Goal: Information Seeking & Learning: Learn about a topic

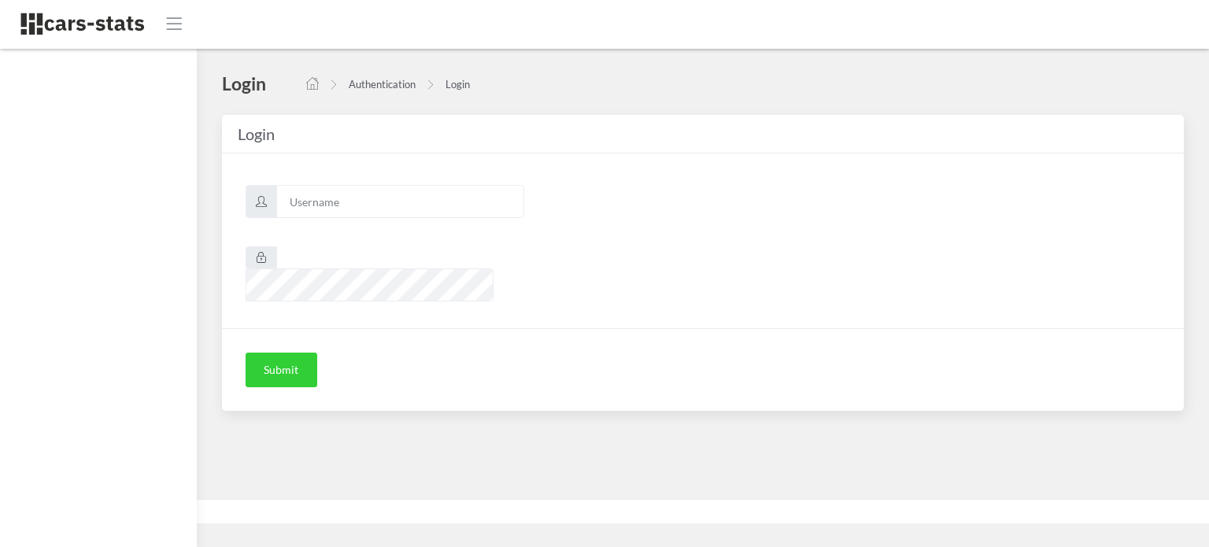
scroll to position [12, 12]
type input "mazda"
click at [299, 353] on button "Submit" at bounding box center [282, 370] width 72 height 35
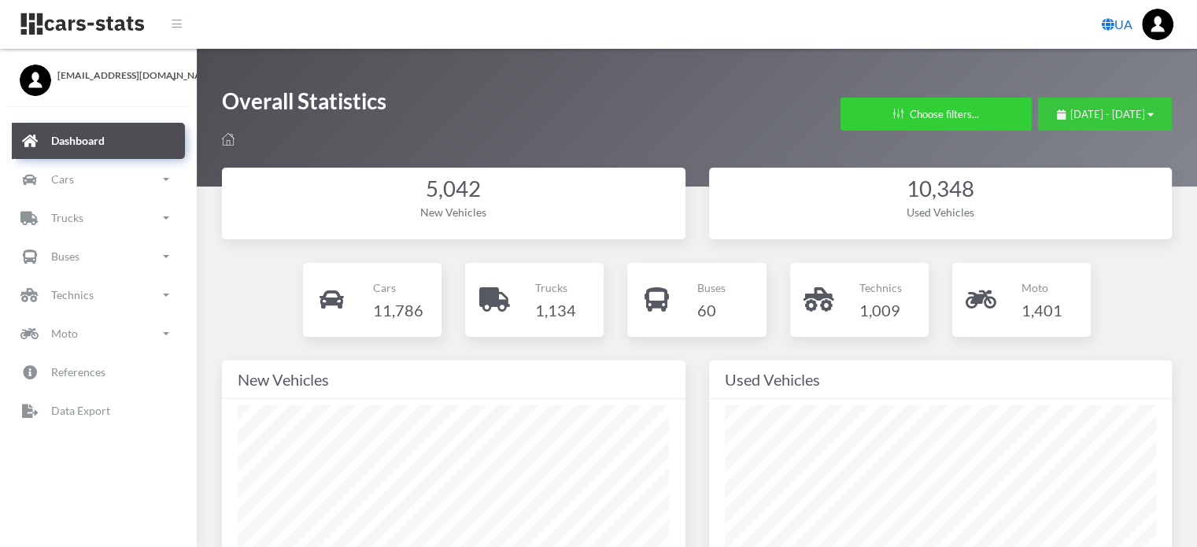
click at [1070, 119] on span "[DATE] - [DATE]" at bounding box center [1107, 114] width 75 height 13
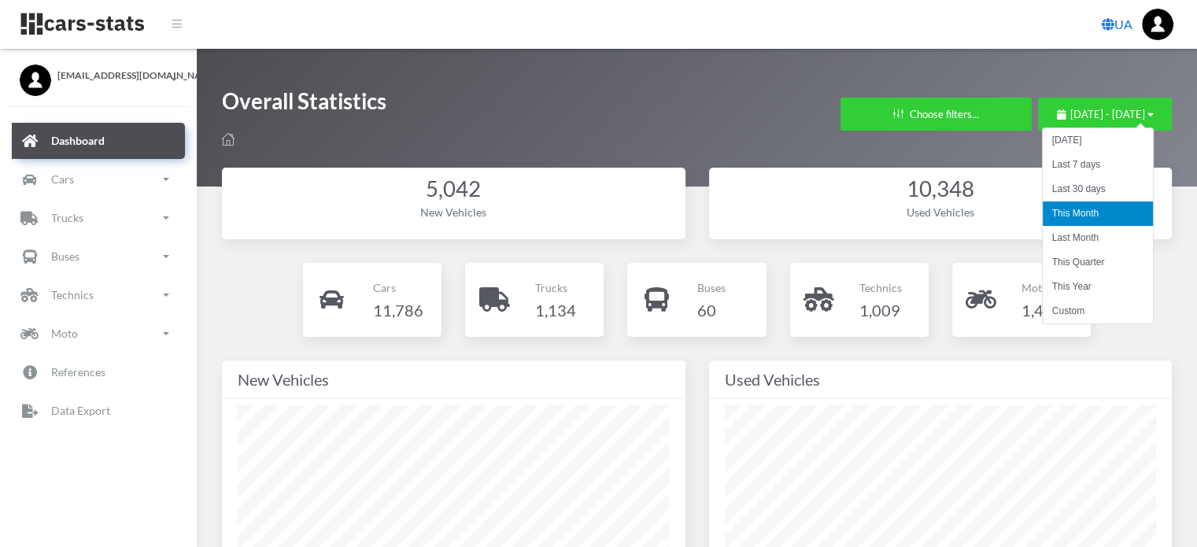
click at [1076, 210] on li "This Month" at bounding box center [1098, 213] width 110 height 24
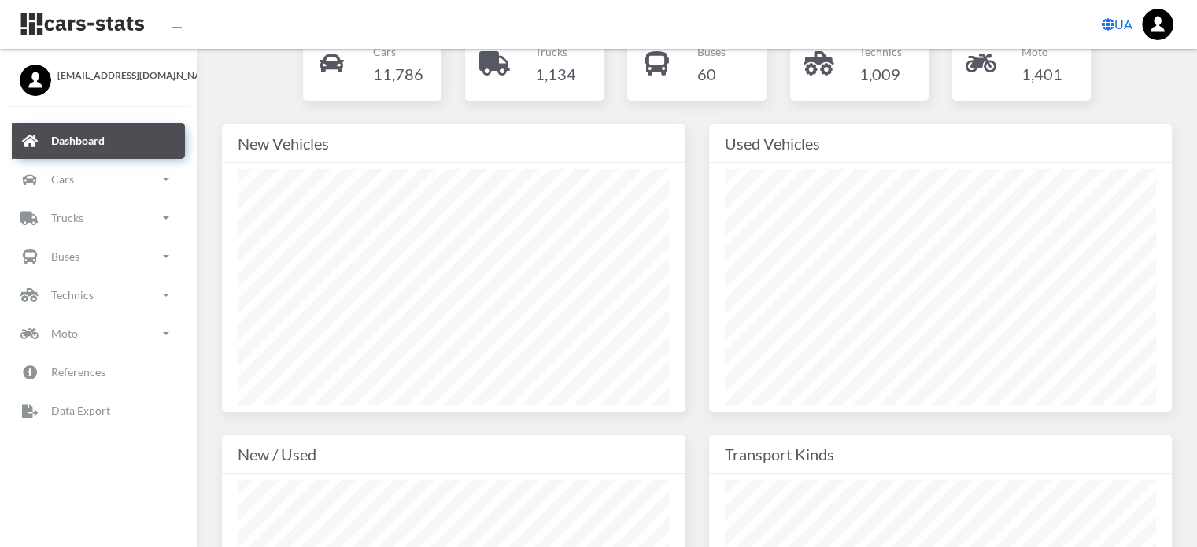
scroll to position [315, 0]
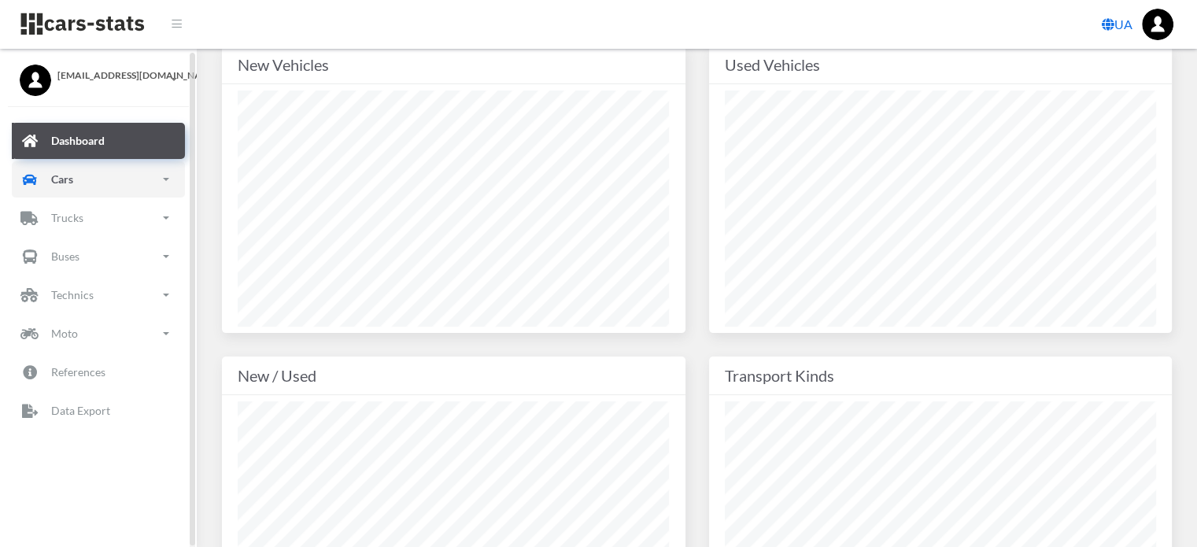
click at [72, 173] on p "Cars" at bounding box center [62, 179] width 22 height 20
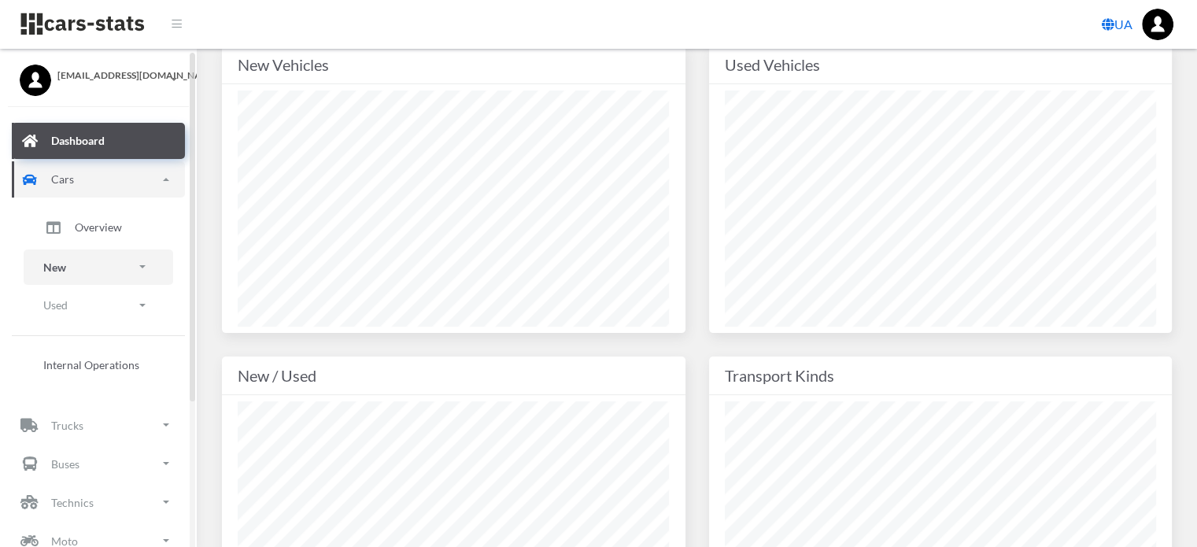
click at [77, 260] on link "New" at bounding box center [99, 266] width 150 height 35
click at [105, 308] on span "Brands" at bounding box center [92, 311] width 35 height 17
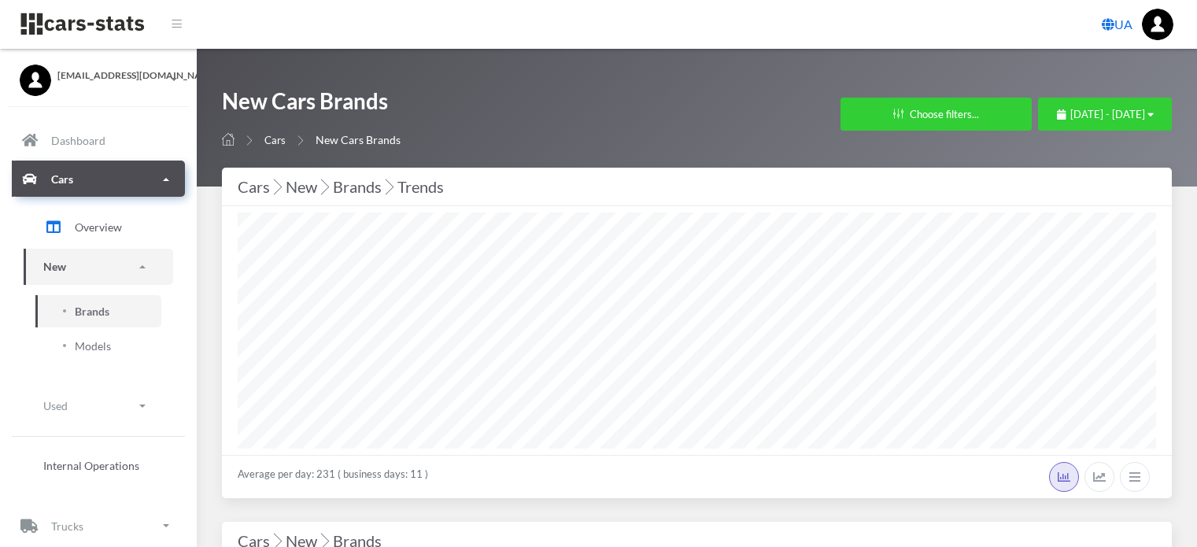
select select "25"
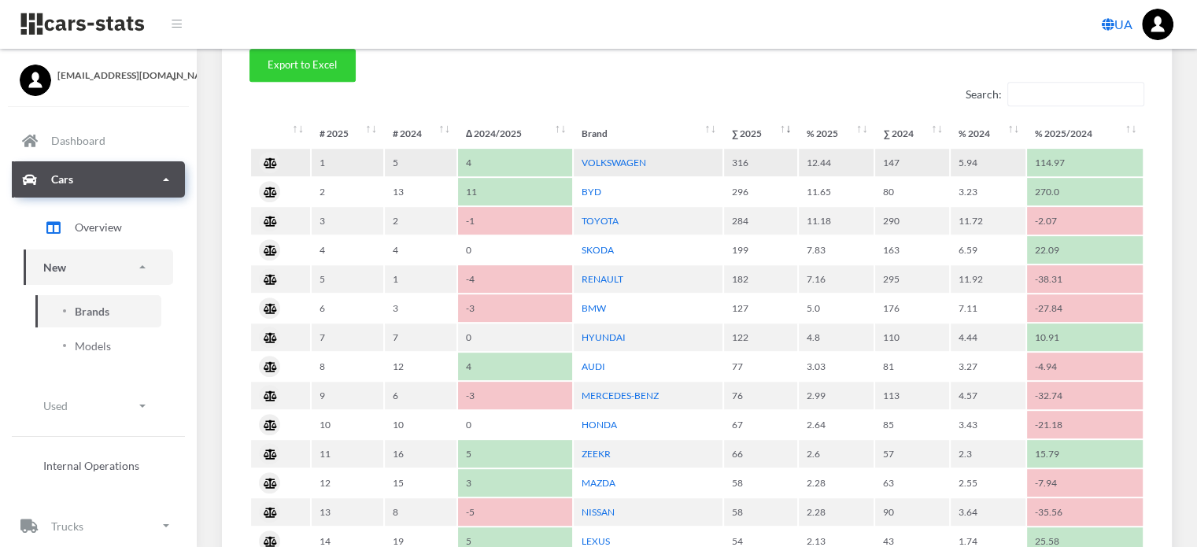
scroll to position [472, 0]
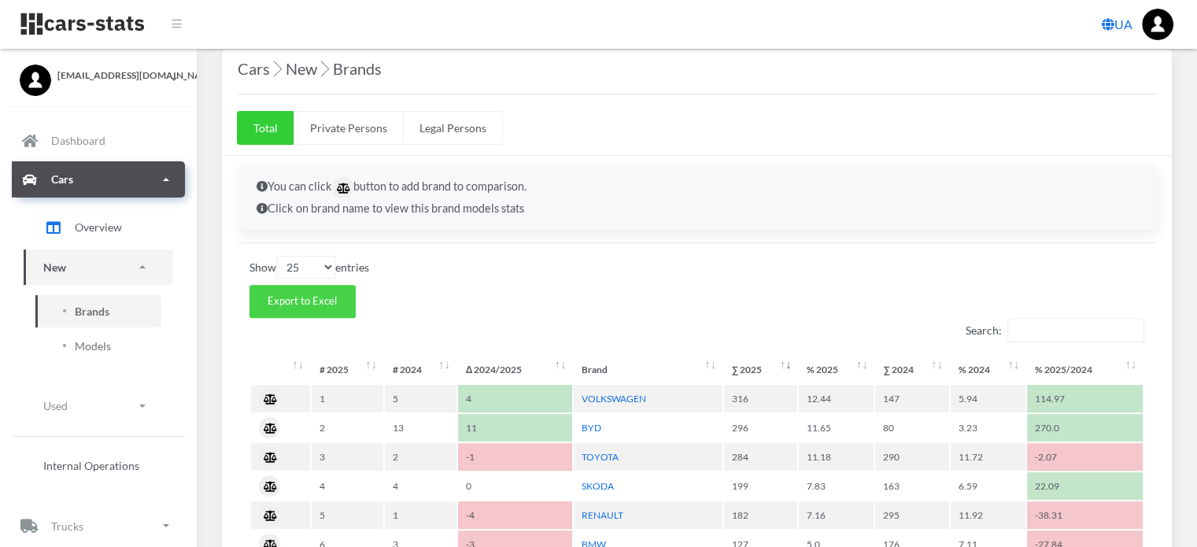
click at [302, 298] on span "Export to Excel" at bounding box center [302, 300] width 69 height 13
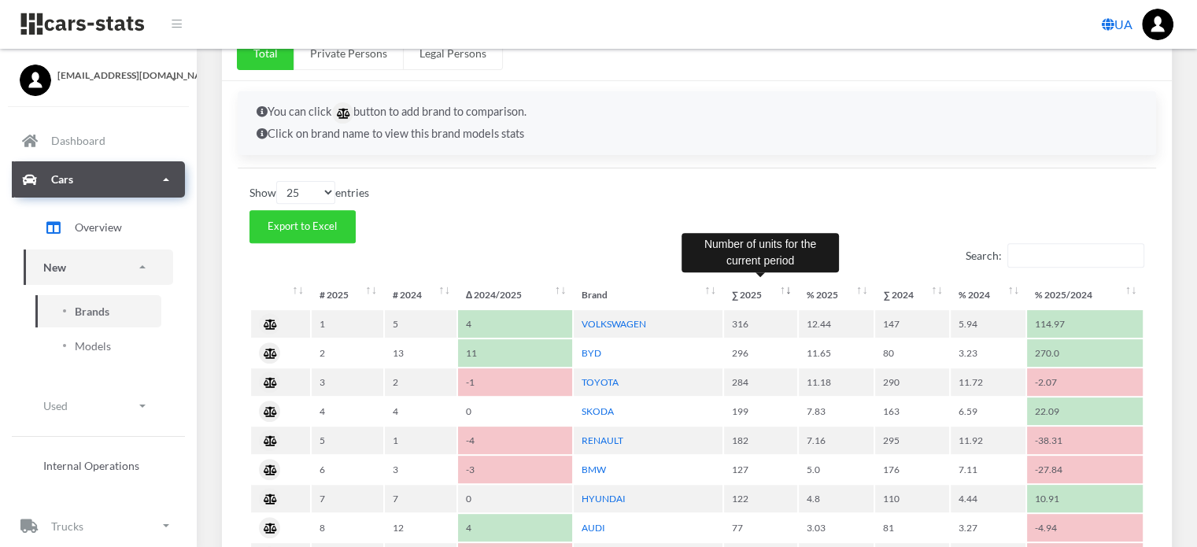
scroll to position [630, 0]
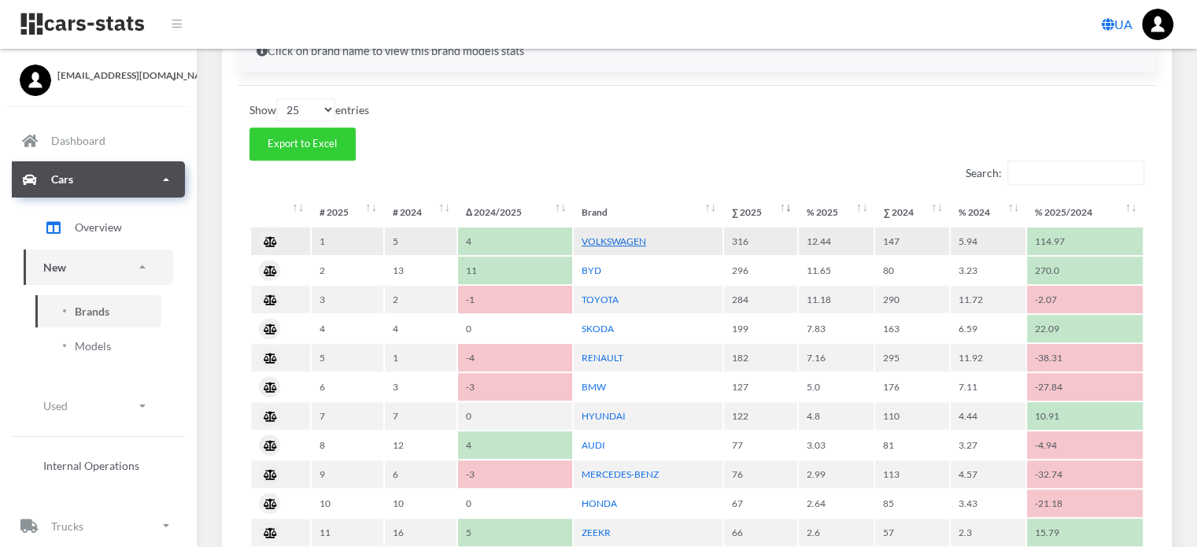
click at [633, 238] on link "VOLKSWAGEN" at bounding box center [614, 241] width 65 height 12
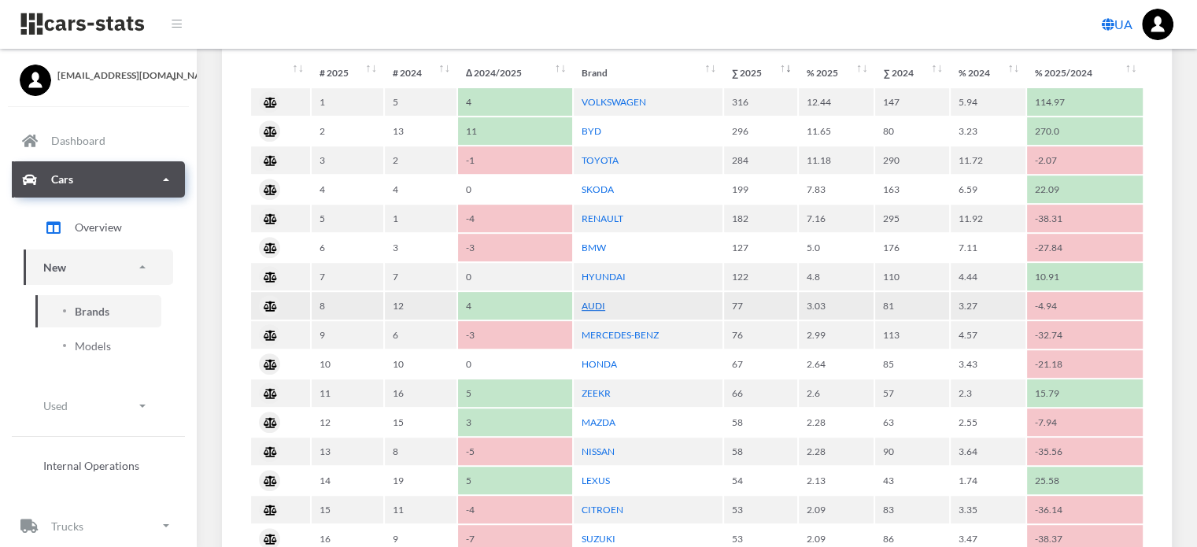
scroll to position [787, 0]
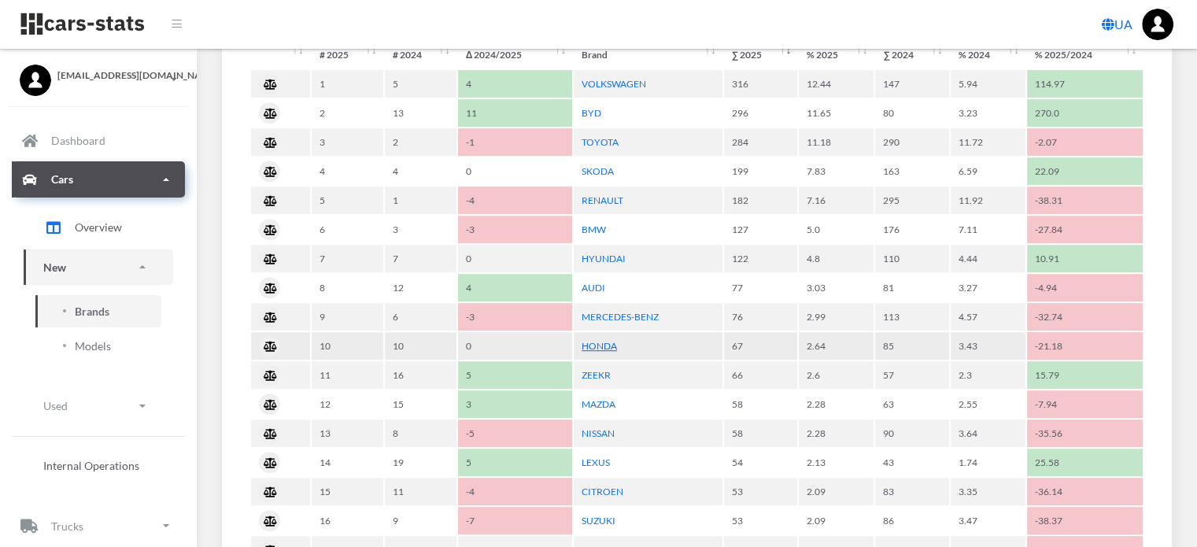
click at [601, 342] on link "HONDA" at bounding box center [599, 346] width 35 height 12
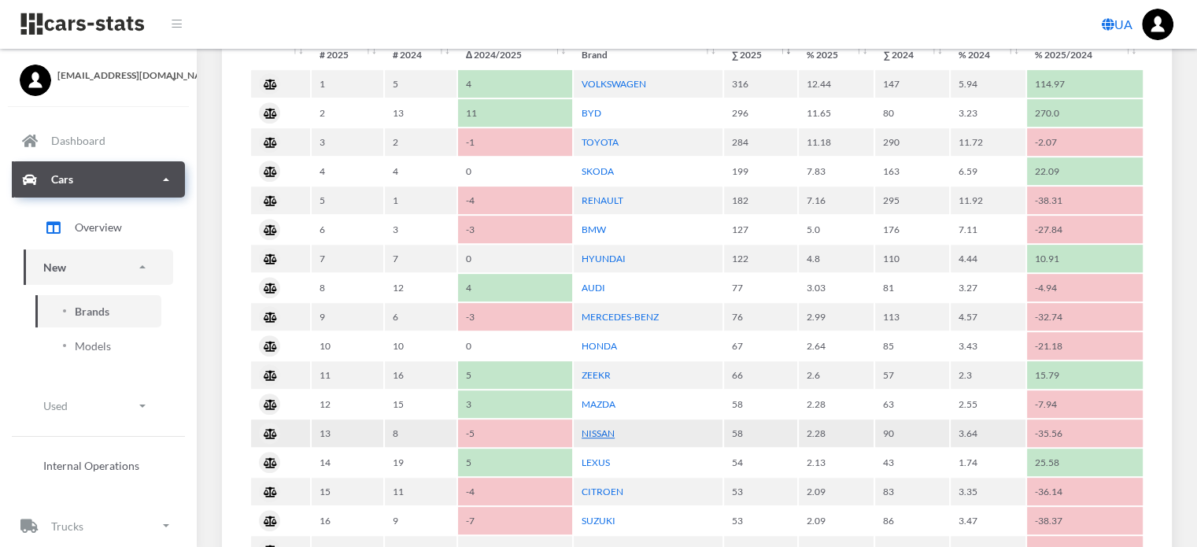
click at [589, 427] on link "NISSAN" at bounding box center [598, 433] width 33 height 12
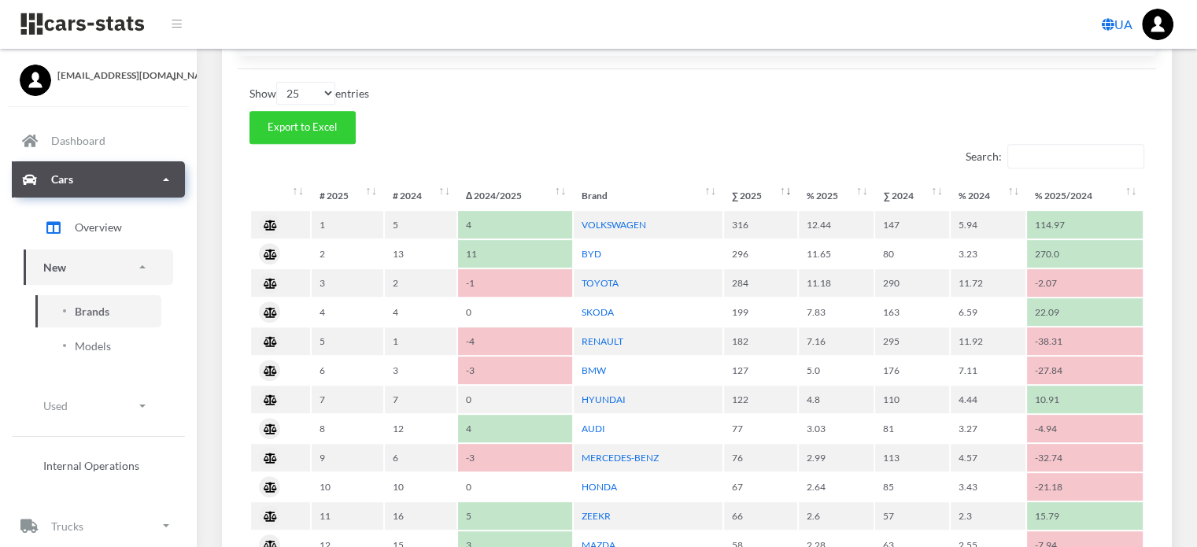
scroll to position [393, 0]
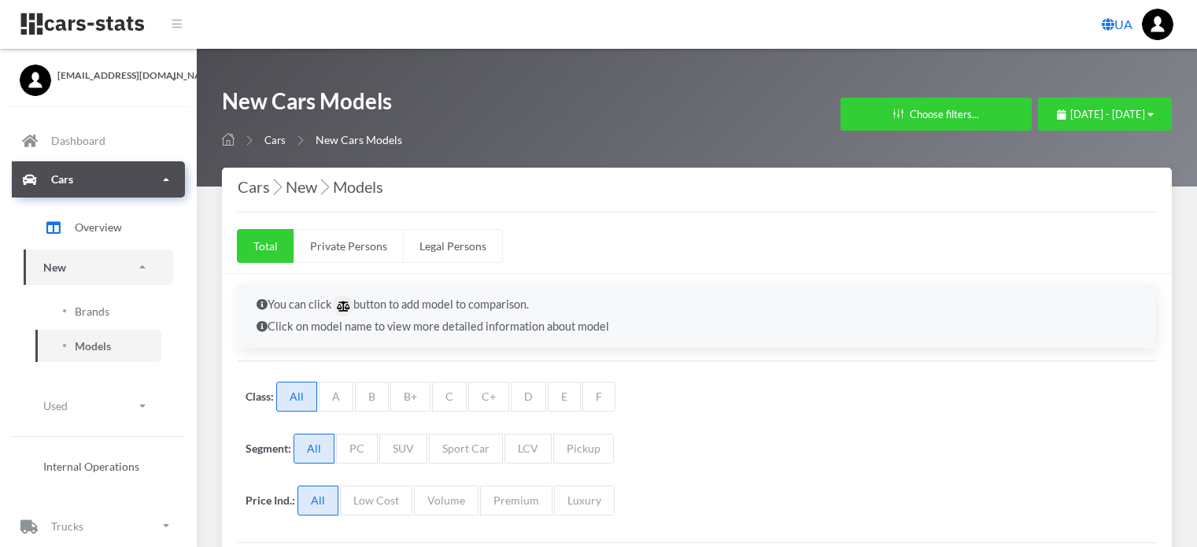
select select "25"
select select "VOLKSWAGEN"
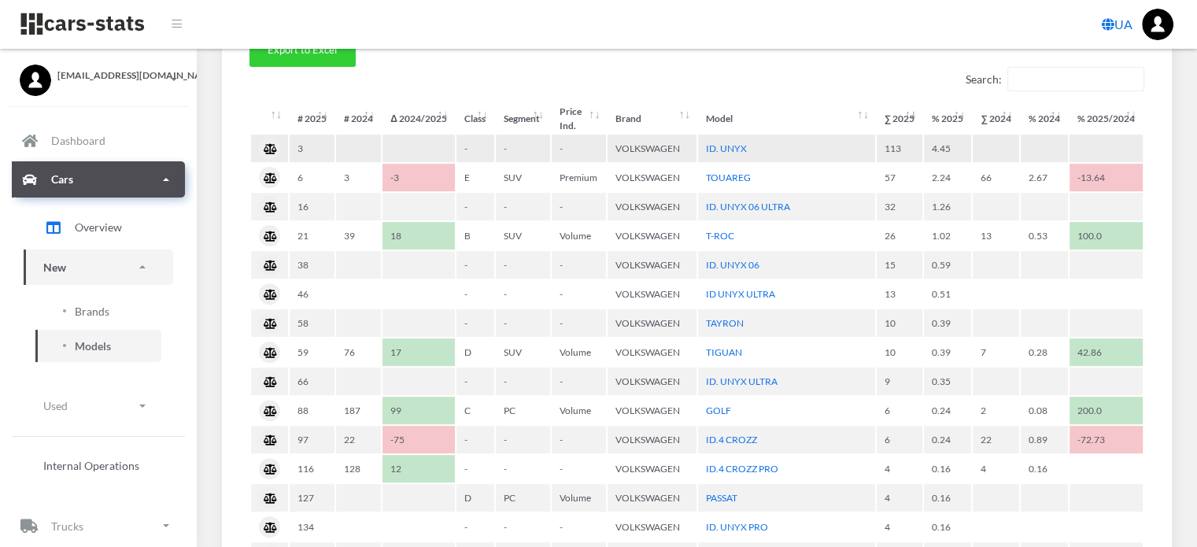
scroll to position [630, 0]
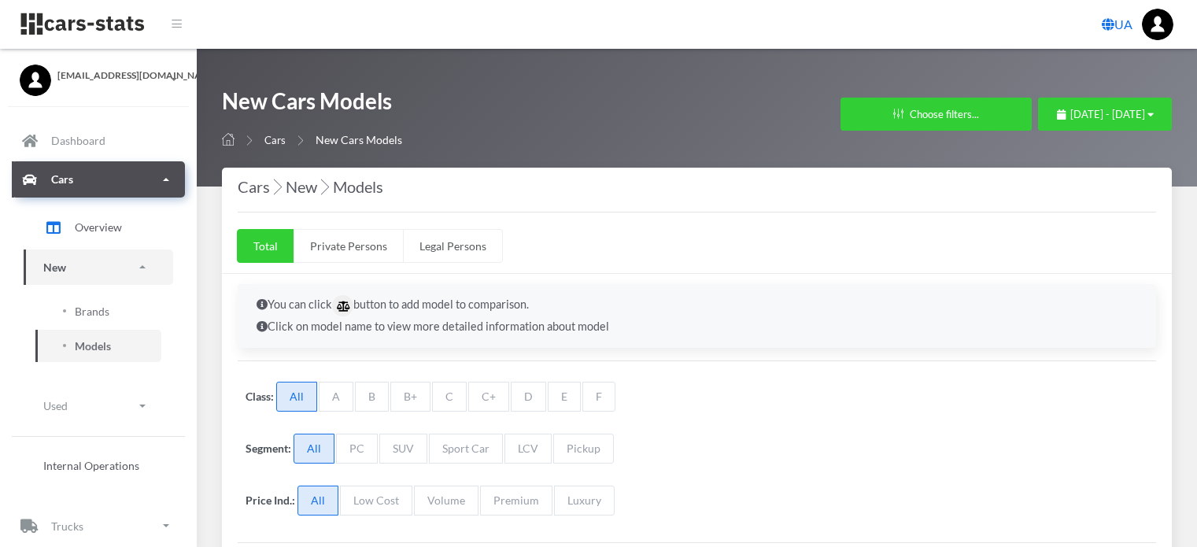
select select "25"
select select "HONDA"
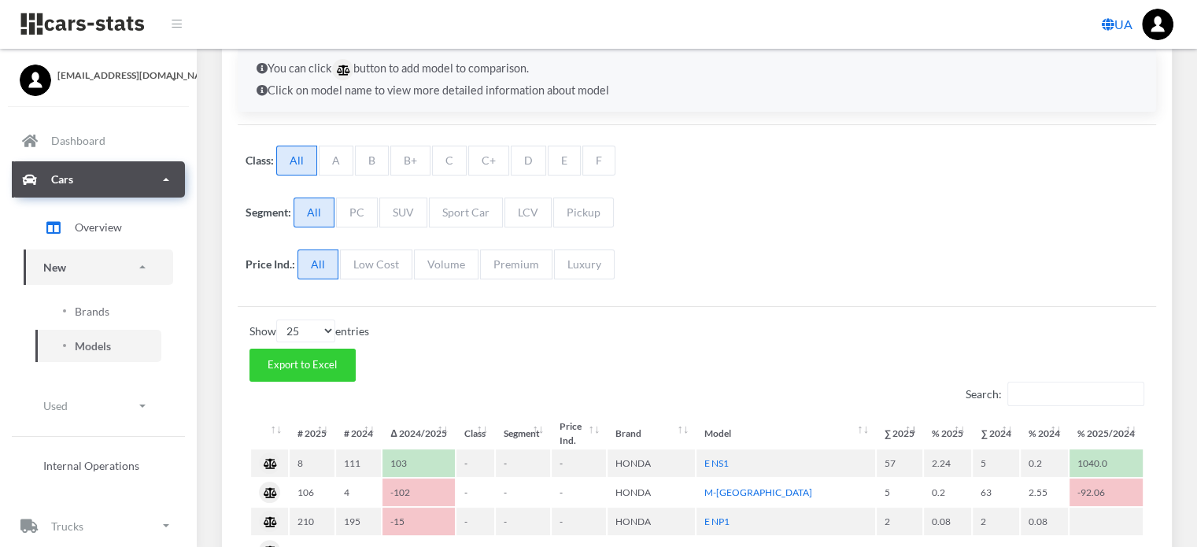
scroll to position [393, 0]
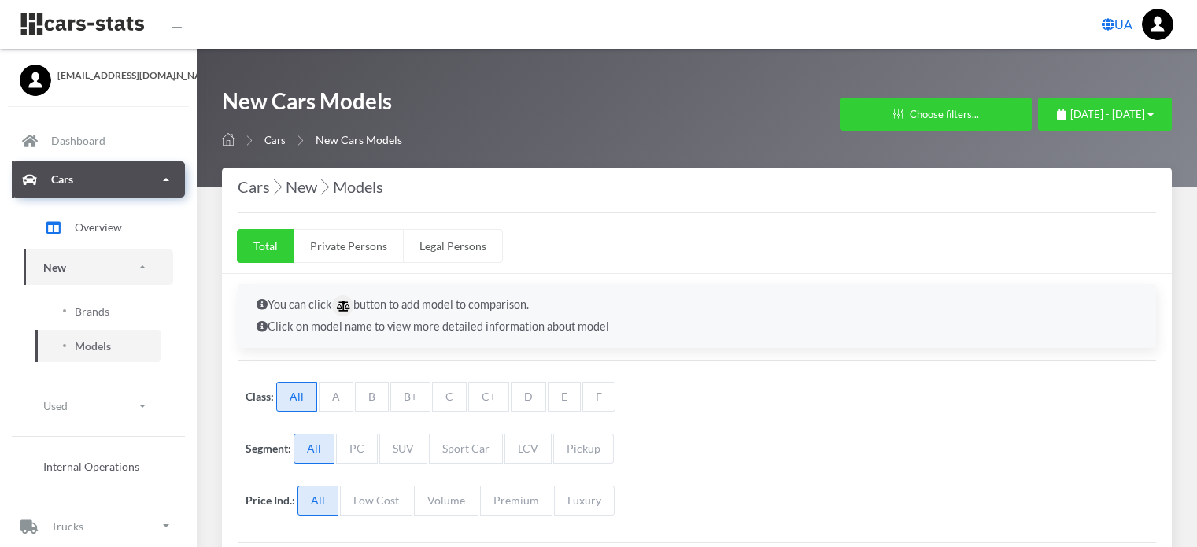
select select "25"
select select "NISSAN"
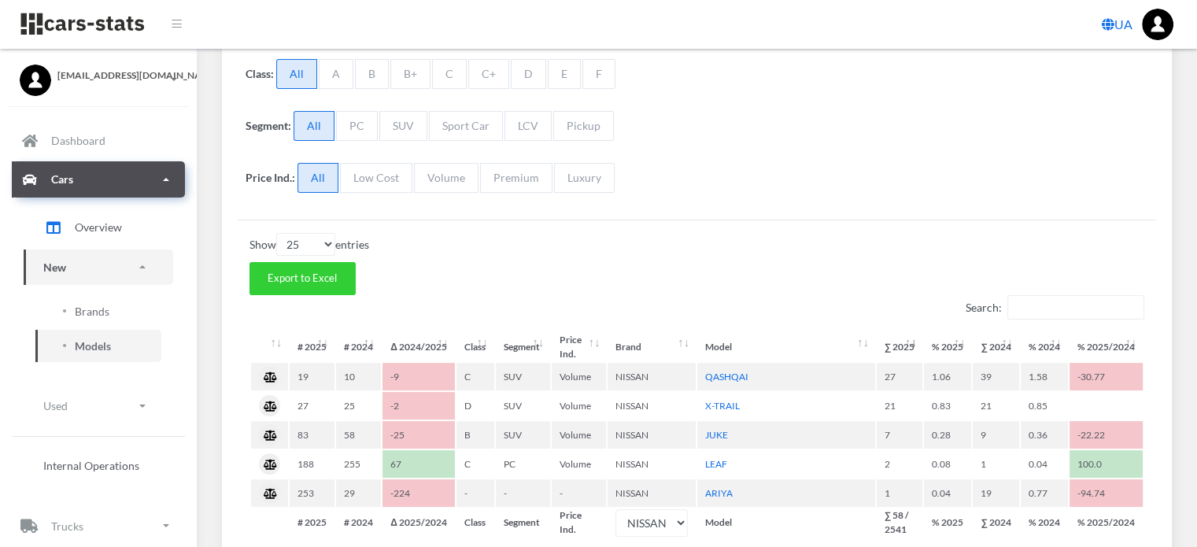
scroll to position [463, 0]
